Goal: Task Accomplishment & Management: Complete application form

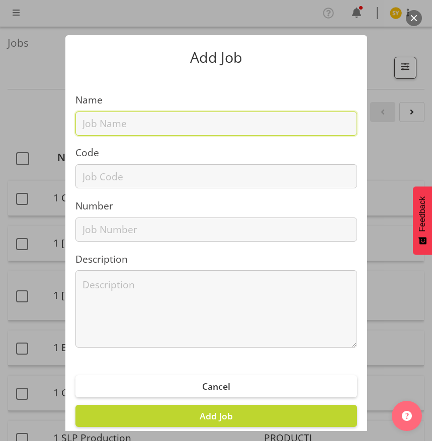
click at [116, 134] on input "text" at bounding box center [215, 124] width 281 height 24
paste input "1250901J"
type input "1250901J"
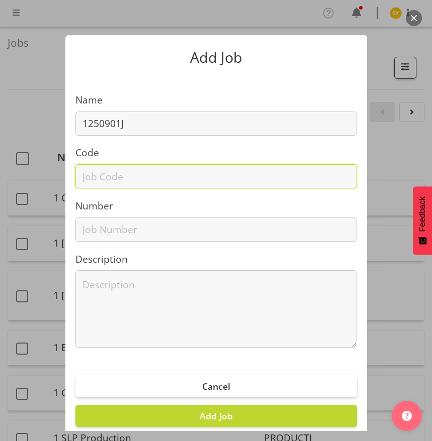
click at [110, 175] on input "text" at bounding box center [215, 176] width 281 height 24
paste input "1250901J"
type input "1250901J"
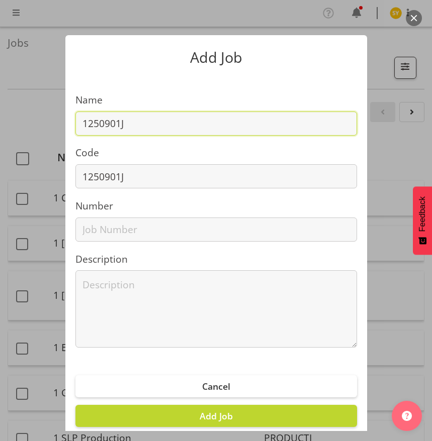
drag, startPoint x: 157, startPoint y: 127, endPoint x: 171, endPoint y: 128, distance: 13.6
click at [161, 128] on input "1250901J" at bounding box center [215, 124] width 281 height 24
paste input "Westcon F5 @ TICT 2025"
click at [176, 122] on input "1250901J - Westcon F5 @ TICT 2025" at bounding box center [215, 124] width 281 height 24
paste input "Westcon F5 @ TICT 2025"
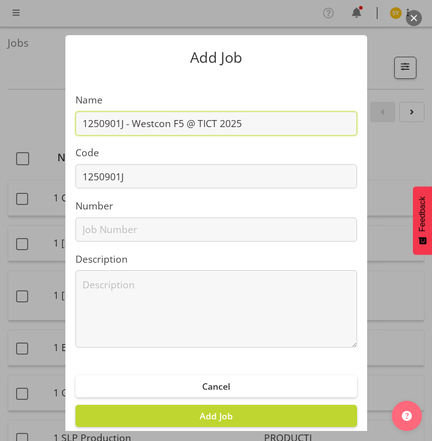
drag, startPoint x: 295, startPoint y: 122, endPoint x: 71, endPoint y: 129, distance: 223.8
click at [75, 129] on input "1250901J - Westcon F5 @ TICT 2025" at bounding box center [215, 124] width 281 height 24
type input "1250901J - Westcon F5 @ TICT 2025"
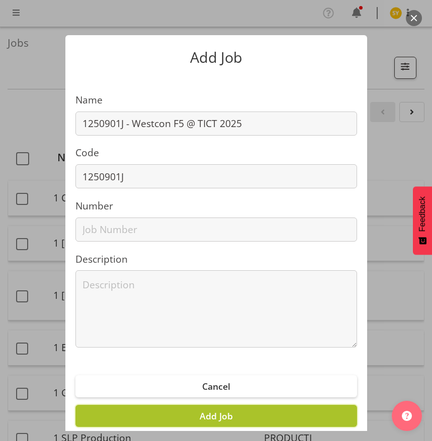
click at [218, 417] on span "Add Job" at bounding box center [216, 416] width 33 height 12
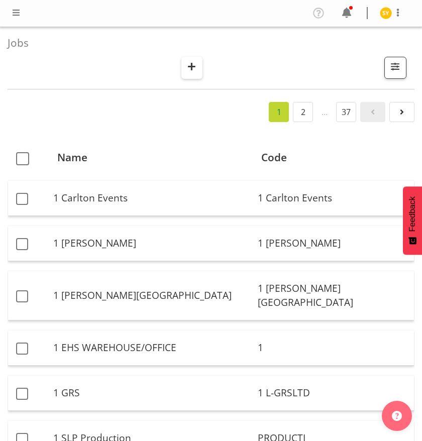
click at [189, 64] on span "button" at bounding box center [191, 66] width 13 height 13
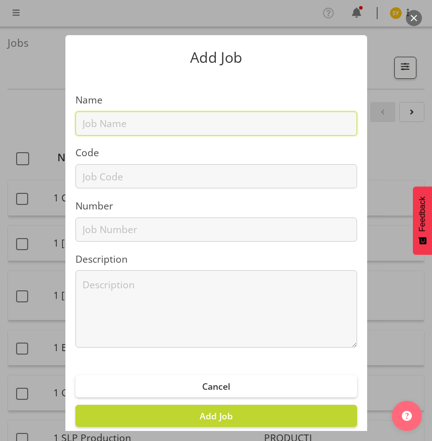
click at [108, 119] on input "text" at bounding box center [215, 124] width 281 height 24
paste input "1250901K"
type input "1250901K"
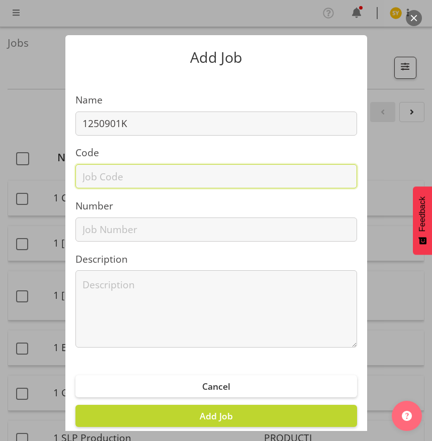
drag, startPoint x: 88, startPoint y: 181, endPoint x: 99, endPoint y: 167, distance: 17.6
click at [89, 180] on input "text" at bounding box center [215, 176] width 281 height 24
paste input "1250901K"
type input "1250901K"
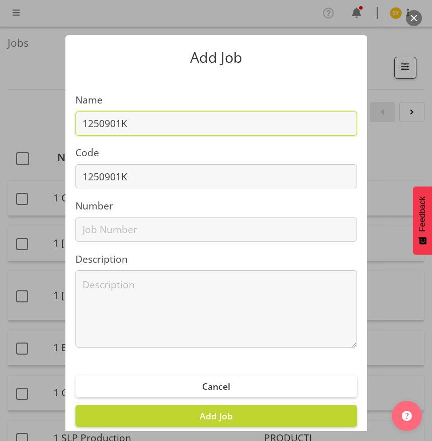
click at [166, 129] on input "1250901K" at bounding box center [215, 124] width 281 height 24
click at [164, 127] on input "1250901K -" at bounding box center [215, 124] width 281 height 24
paste input "Westcon Juniper @ TICT 2025"
type input "1250901K - Westcon Juniper @ TICT 2025"
drag, startPoint x: 295, startPoint y: 133, endPoint x: 288, endPoint y: 128, distance: 8.2
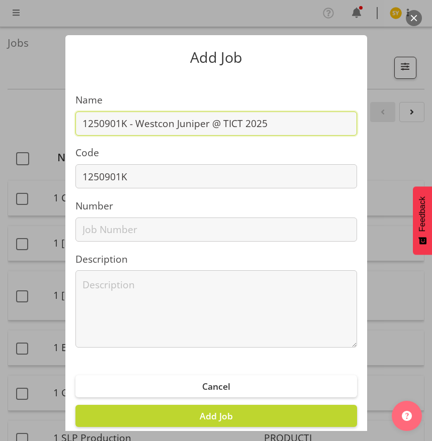
click at [290, 129] on input "1250901K - Westcon Juniper @ TICT 2025" at bounding box center [215, 124] width 281 height 24
drag, startPoint x: 284, startPoint y: 124, endPoint x: -118, endPoint y: 116, distance: 402.2
click at [0, 116] on html "COAST GROUP Profile Log Out Jobs Search Showing active jobs Showing running job…" at bounding box center [216, 220] width 432 height 441
click at [219, 418] on span "Add Job" at bounding box center [216, 416] width 33 height 12
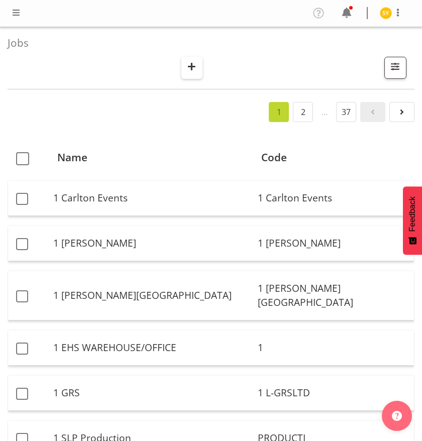
click at [190, 62] on span "button" at bounding box center [191, 66] width 13 height 13
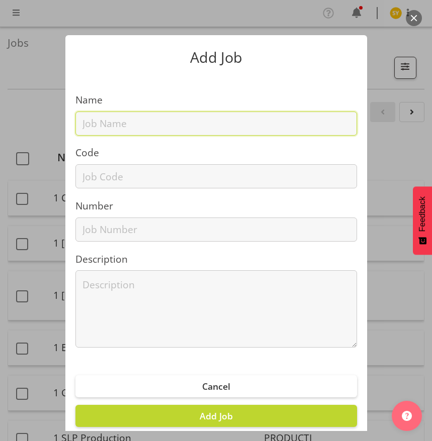
drag, startPoint x: 125, startPoint y: 127, endPoint x: 123, endPoint y: 135, distance: 7.9
click at [125, 130] on input "text" at bounding box center [215, 124] width 281 height 24
paste input "1250816C"
type input "1250816C"
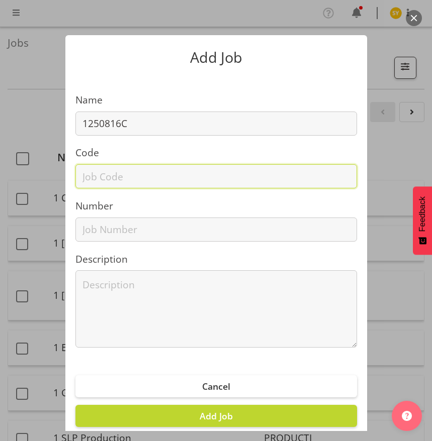
click at [100, 182] on input "text" at bounding box center [215, 176] width 281 height 24
paste input "1250816C"
type input "1250816C"
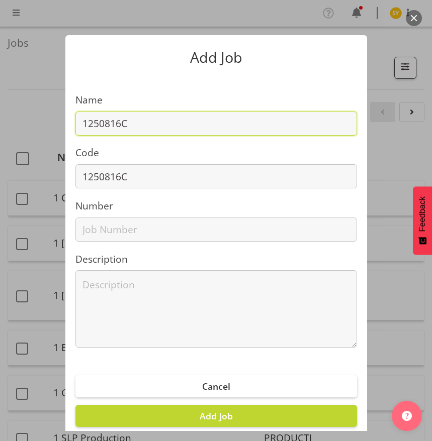
click at [184, 116] on input "1250816C" at bounding box center [215, 124] width 281 height 24
paste input "Arts @ UoA Open Day 25"
drag, startPoint x: 267, startPoint y: 128, endPoint x: -14, endPoint y: 119, distance: 281.6
click at [0, 119] on html "COAST GROUP Profile Log Out Jobs Search Showing active jobs Showing running job…" at bounding box center [216, 220] width 432 height 441
type input "1250816C - Arts @ UoA Open Day 25"
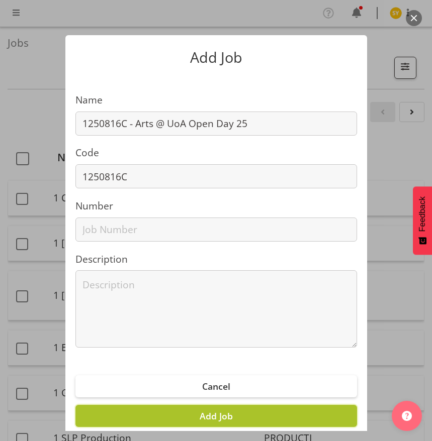
click at [228, 417] on button "Add Job" at bounding box center [215, 416] width 281 height 22
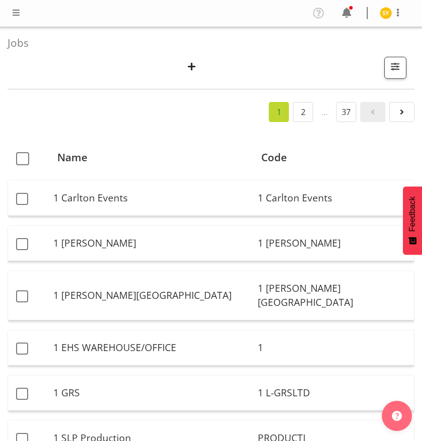
click at [190, 55] on div "Jobs Search Showing active jobs Showing running jobs" at bounding box center [211, 58] width 407 height 62
click at [195, 65] on span "button" at bounding box center [191, 66] width 13 height 13
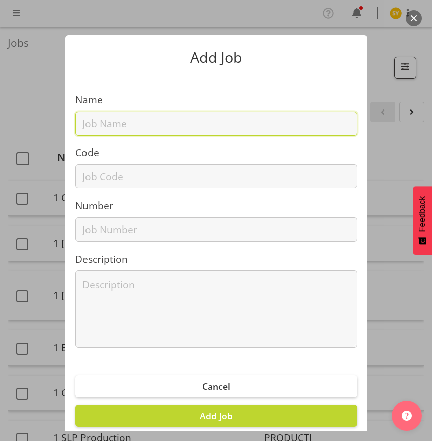
click at [118, 124] on input "text" at bounding box center [215, 124] width 281 height 24
paste input "1250816D"
type input "1250816D"
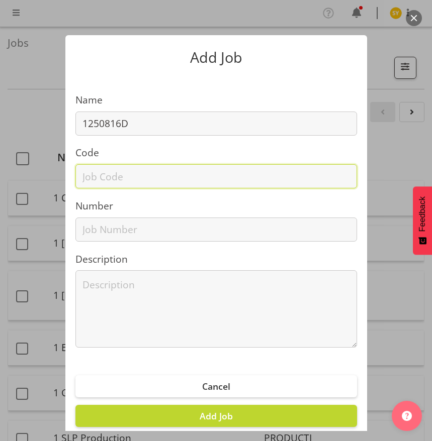
drag, startPoint x: 103, startPoint y: 175, endPoint x: 112, endPoint y: 163, distance: 15.1
click at [103, 175] on input "text" at bounding box center [215, 176] width 281 height 24
paste input "1250816D"
type input "1250816D"
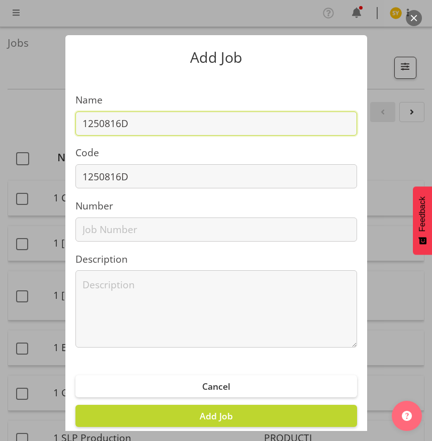
click at [159, 125] on input "1250816D" at bounding box center [215, 124] width 281 height 24
click at [152, 126] on input "1250816D -" at bounding box center [215, 124] width 281 height 24
paste input "Engineering @ UoA Open day 25"
type input "1250816D - Engineering @ UoA Open day 25"
drag, startPoint x: 281, startPoint y: 120, endPoint x: -23, endPoint y: 115, distance: 304.6
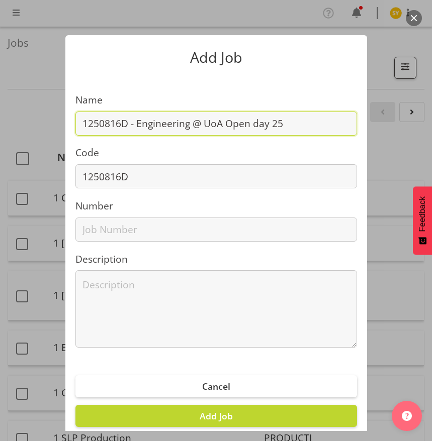
click at [0, 115] on html "COAST GROUP Profile Log Out Jobs Search Showing active jobs Showing running job…" at bounding box center [216, 220] width 432 height 441
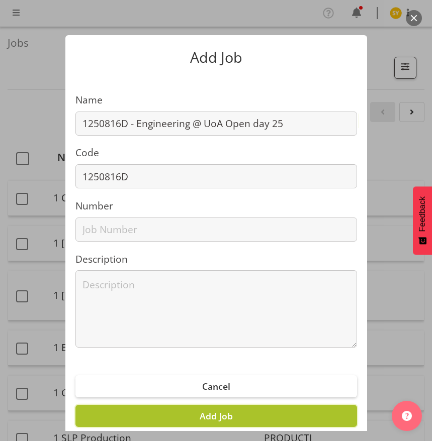
click at [229, 413] on button "Add Job" at bounding box center [215, 416] width 281 height 22
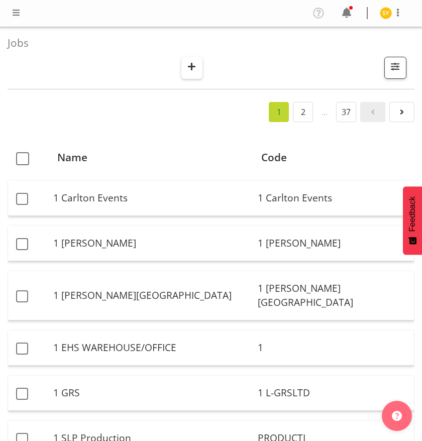
drag, startPoint x: 175, startPoint y: 47, endPoint x: 197, endPoint y: 64, distance: 27.9
click at [180, 52] on div "Jobs Search Showing active jobs Showing running jobs" at bounding box center [211, 58] width 407 height 62
click at [197, 64] on span "button" at bounding box center [191, 66] width 13 height 13
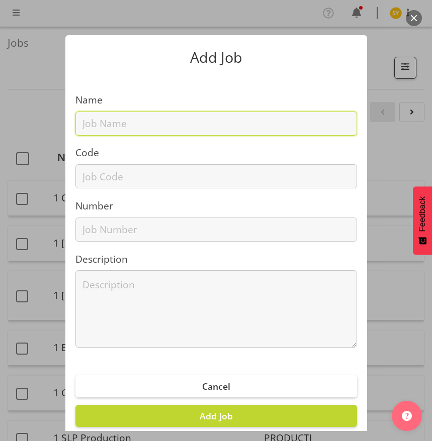
drag, startPoint x: 142, startPoint y: 124, endPoint x: 140, endPoint y: 129, distance: 5.4
click at [142, 125] on input "text" at bounding box center [215, 124] width 281 height 24
paste input "1250816E"
type input "1250816E"
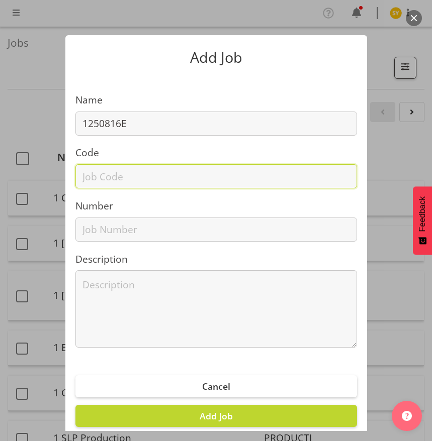
drag, startPoint x: 98, startPoint y: 179, endPoint x: 110, endPoint y: 167, distance: 17.1
click at [98, 179] on input "text" at bounding box center [215, 176] width 281 height 24
paste input "1250816E"
type input "1250816E"
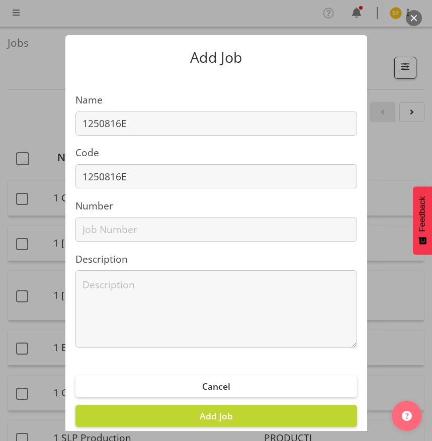
click at [184, 92] on section "Name 1250816E Code 1250816E Number Description" at bounding box center [216, 216] width 302 height 283
drag, startPoint x: 155, startPoint y: 121, endPoint x: 167, endPoint y: 123, distance: 11.8
click at [156, 121] on input "1250816E" at bounding box center [215, 124] width 281 height 24
paste input "Business School@UoA Open Day25"
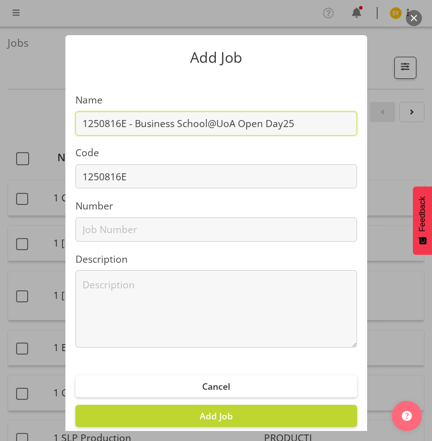
drag, startPoint x: 300, startPoint y: 120, endPoint x: -53, endPoint y: 119, distance: 353.3
click at [0, 119] on html "COAST GROUP Profile Log Out Jobs Search Showing active jobs Showing running job…" at bounding box center [216, 220] width 432 height 441
type input "1250816E - Business School@UoA Open Day25"
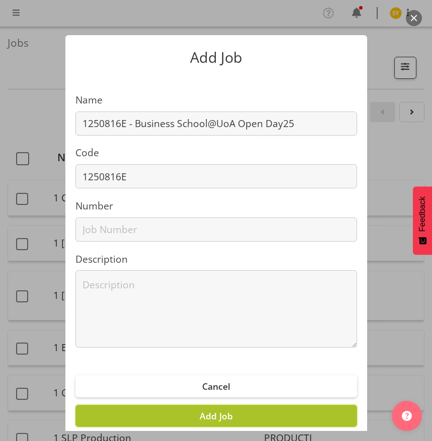
click at [225, 417] on span "Add Job" at bounding box center [216, 416] width 33 height 12
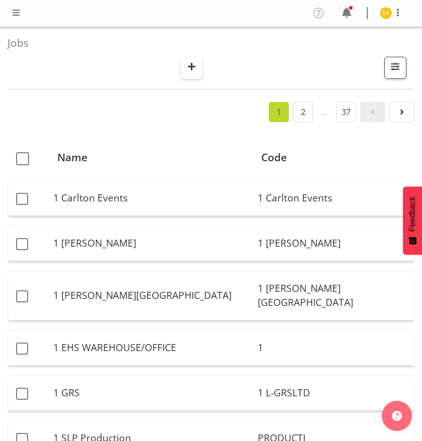
click at [197, 66] on span "button" at bounding box center [191, 66] width 13 height 13
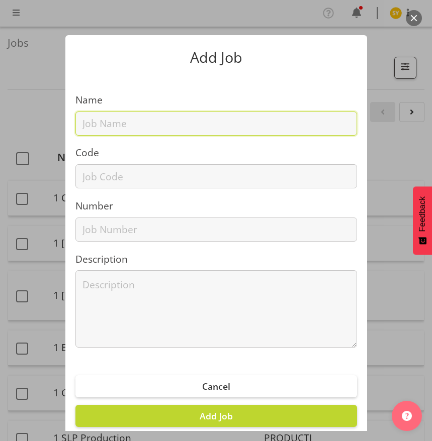
drag, startPoint x: 92, startPoint y: 125, endPoint x: 94, endPoint y: 132, distance: 7.2
click at [92, 128] on input "text" at bounding box center [215, 124] width 281 height 24
paste input "6250901A"
type input "6250901A"
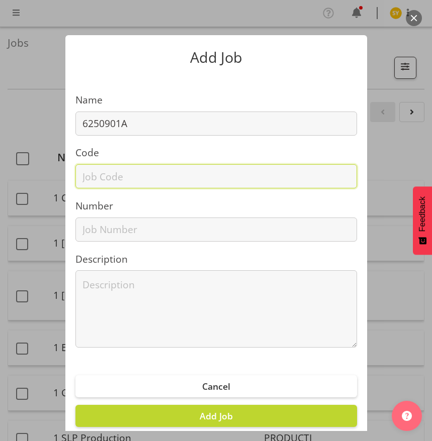
click at [95, 177] on input "text" at bounding box center [215, 176] width 281 height 24
paste input "6250901A"
type input "6250901A"
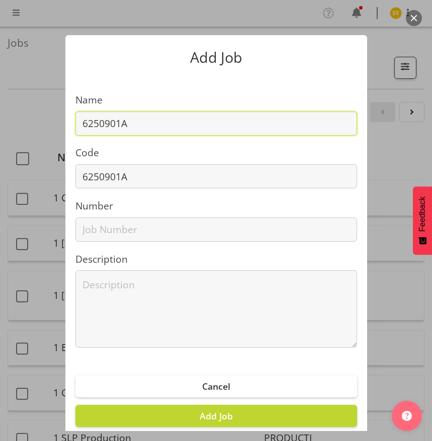
click at [156, 122] on input "6250901A" at bounding box center [215, 124] width 281 height 24
click at [162, 125] on input "6250901A -" at bounding box center [215, 124] width 281 height 24
paste input "Abacus @ QRW 25"
type input "6250901A - Abacus @ QRW 25"
drag, startPoint x: 247, startPoint y: 121, endPoint x: 11, endPoint y: 112, distance: 236.4
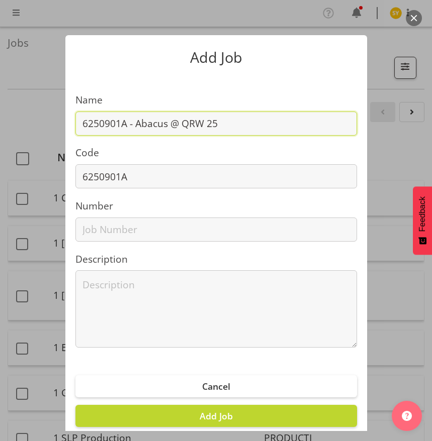
click at [13, 111] on div "Add Job Name 6250901A - Abacus @ QRW 25 Code 6250901A Number Description Cancel…" at bounding box center [216, 220] width 432 height 421
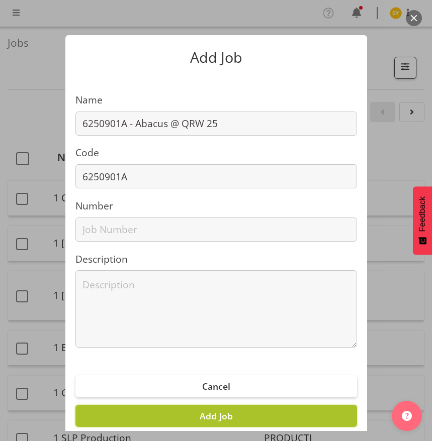
click at [193, 417] on button "Add Job" at bounding box center [215, 416] width 281 height 22
